Goal: Check status: Check status

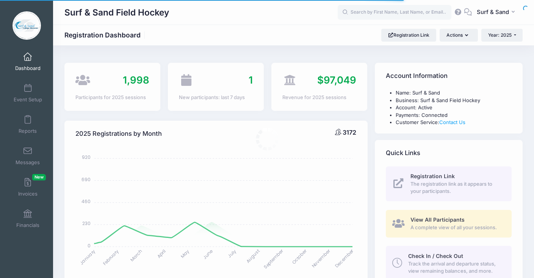
select select
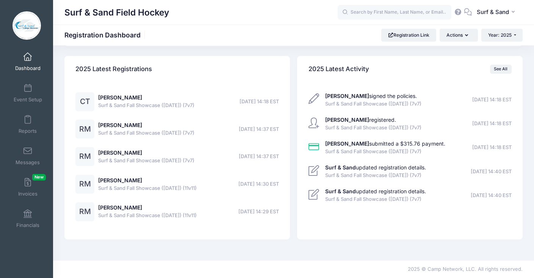
scroll to position [1672, 0]
click at [396, 14] on input "text" at bounding box center [395, 12] width 114 height 15
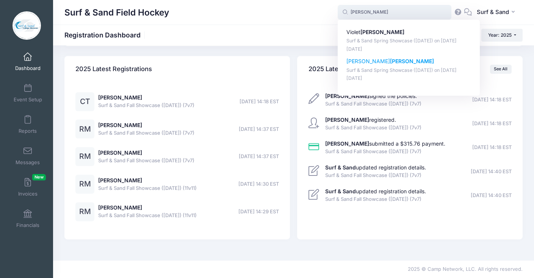
click at [390, 64] on strong "[PERSON_NAME]" at bounding box center [412, 61] width 44 height 6
type input "[PERSON_NAME] (Surf &amp; Sand Spring Showcase ([DATE]), [DATE])"
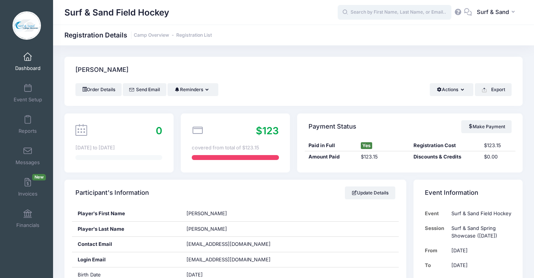
click at [374, 15] on input "text" at bounding box center [395, 12] width 114 height 15
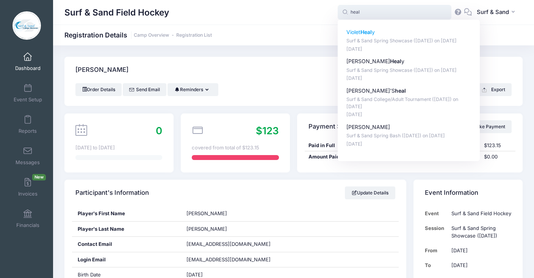
click at [374, 38] on p "Surf & Sand Spring Showcase ([DATE]) on [DATE]" at bounding box center [408, 41] width 125 height 7
type input "Violet Healy (Surf &amp; Sand Spring Showcase (June 14, 2025), Jun-14, 2025)"
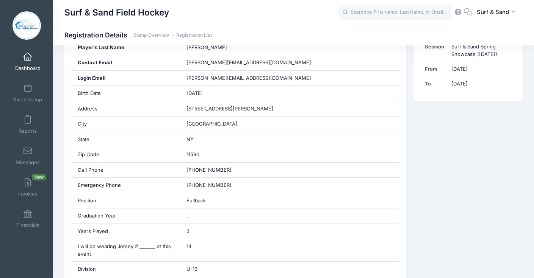
scroll to position [435, 0]
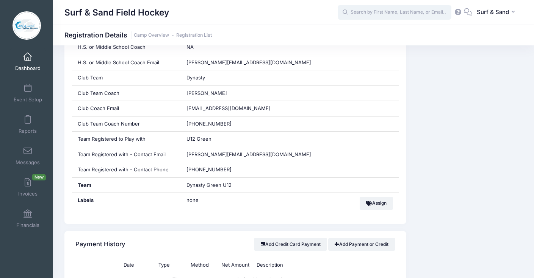
click at [375, 10] on input "text" at bounding box center [395, 12] width 114 height 15
paste input "[EMAIL_ADDRESS][DOMAIN_NAME]"
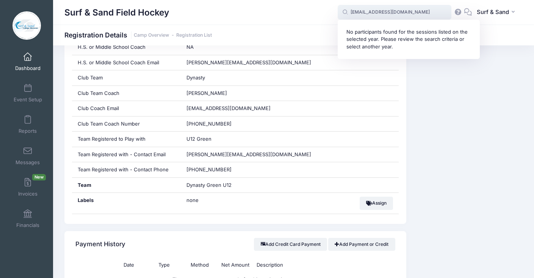
click at [360, 11] on input "[EMAIL_ADDRESS][DOMAIN_NAME]" at bounding box center [395, 12] width 114 height 15
paste input "[PERSON_NAME]"
type input "[PERSON_NAME]"
